Goal: Information Seeking & Learning: Understand process/instructions

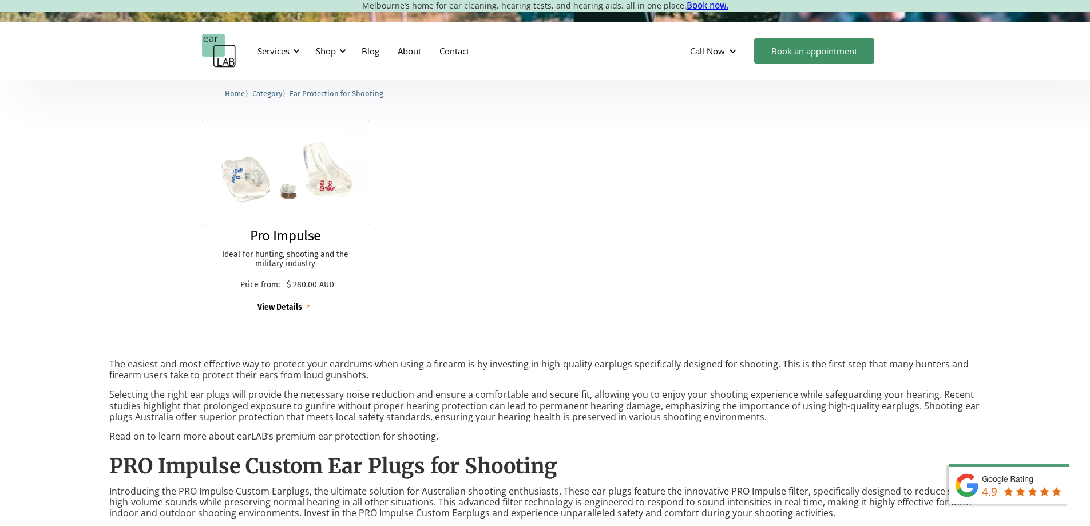
scroll to position [172, 0]
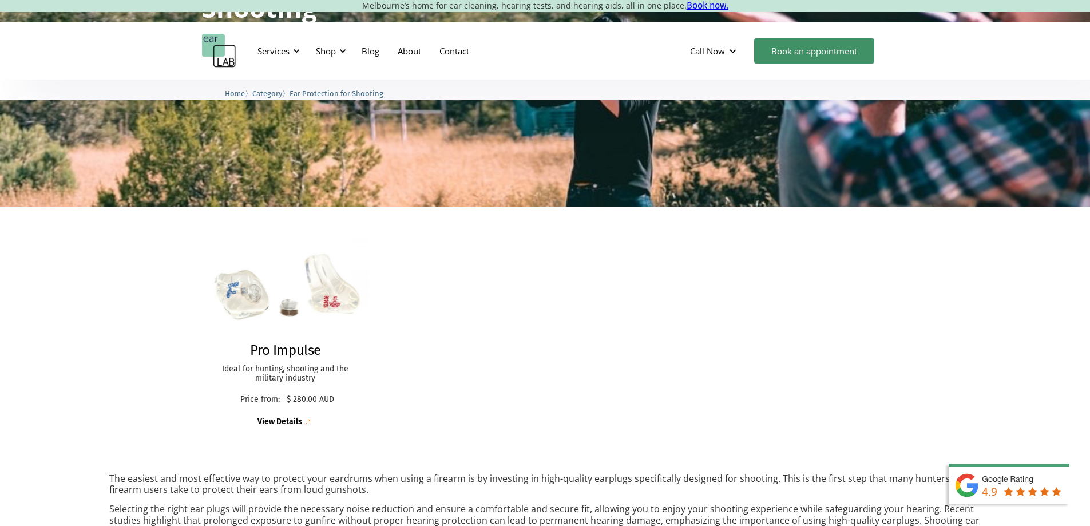
click at [288, 352] on h2 "Pro Impulse" at bounding box center [285, 350] width 71 height 17
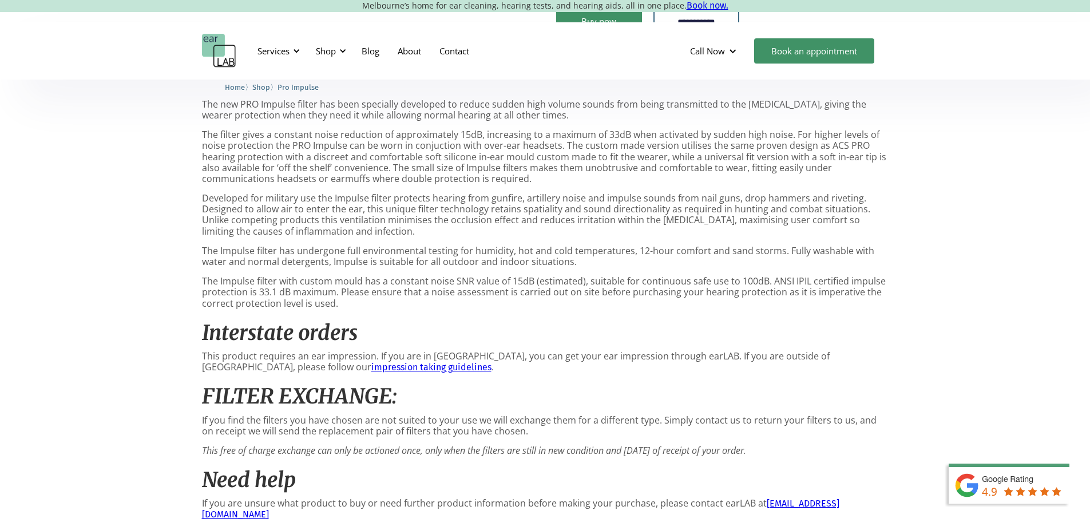
scroll to position [629, 0]
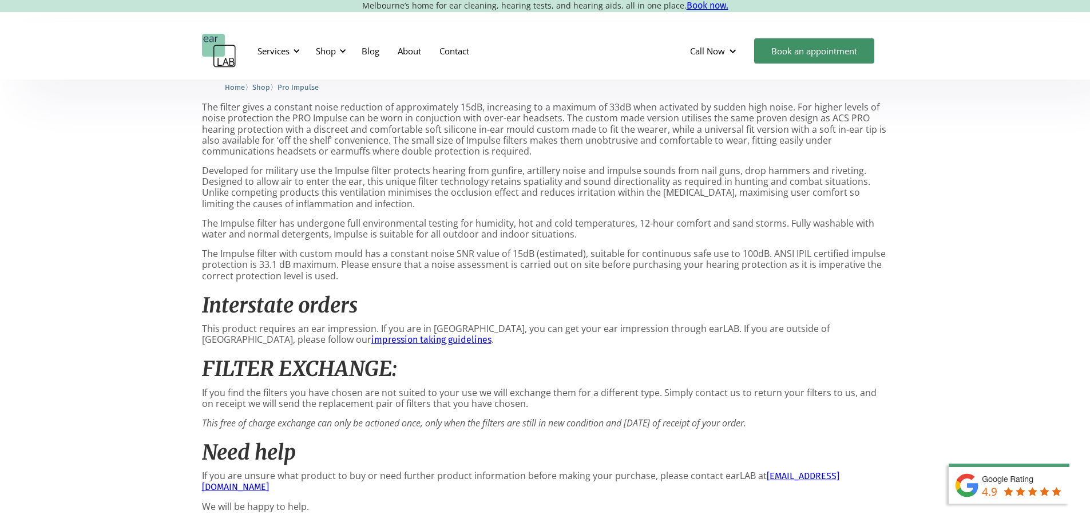
click at [371, 345] on link "impression taking guidelines" at bounding box center [431, 339] width 120 height 11
